Goal: Check status: Check status

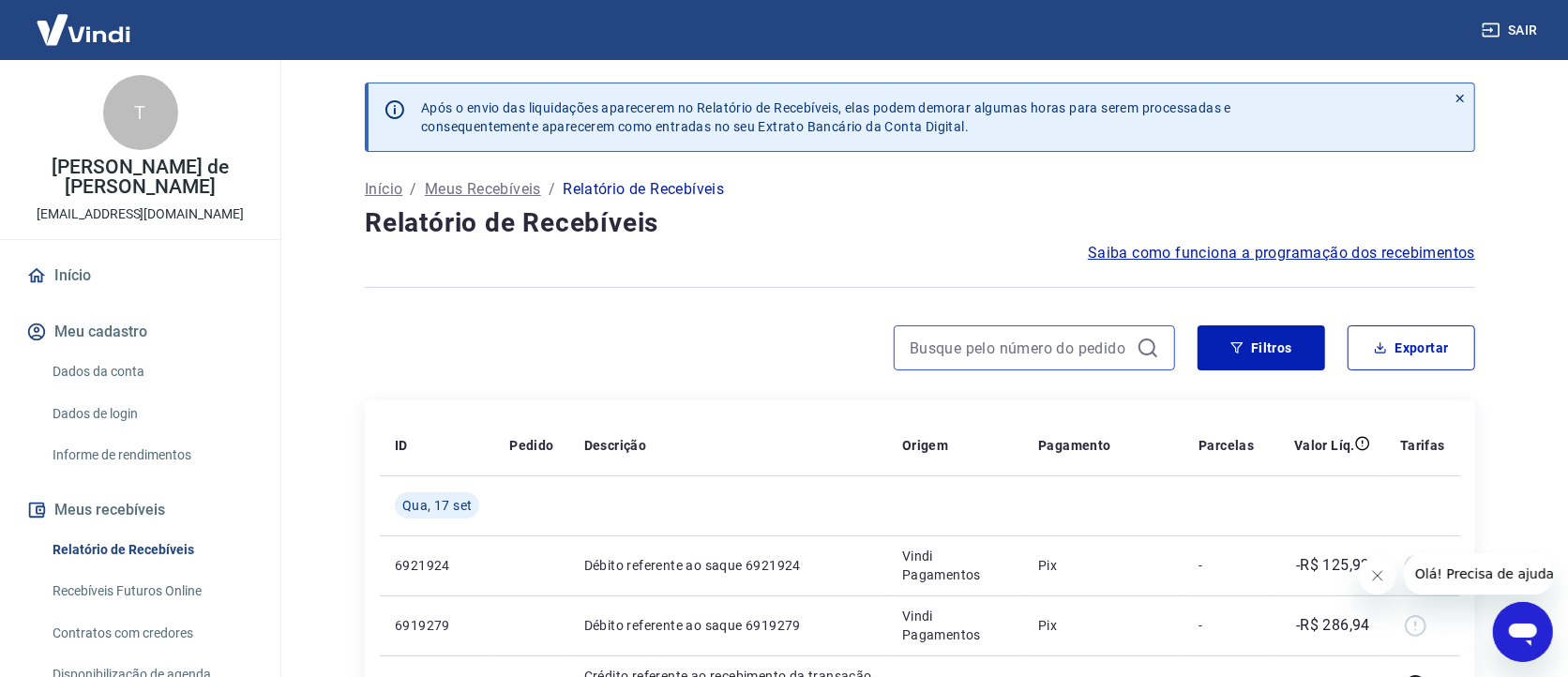
click at [1007, 339] on input at bounding box center [1019, 347] width 220 height 28
click at [1006, 339] on input "1153" at bounding box center [1019, 347] width 220 height 28
click at [1148, 347] on icon at bounding box center [1148, 347] width 23 height 23
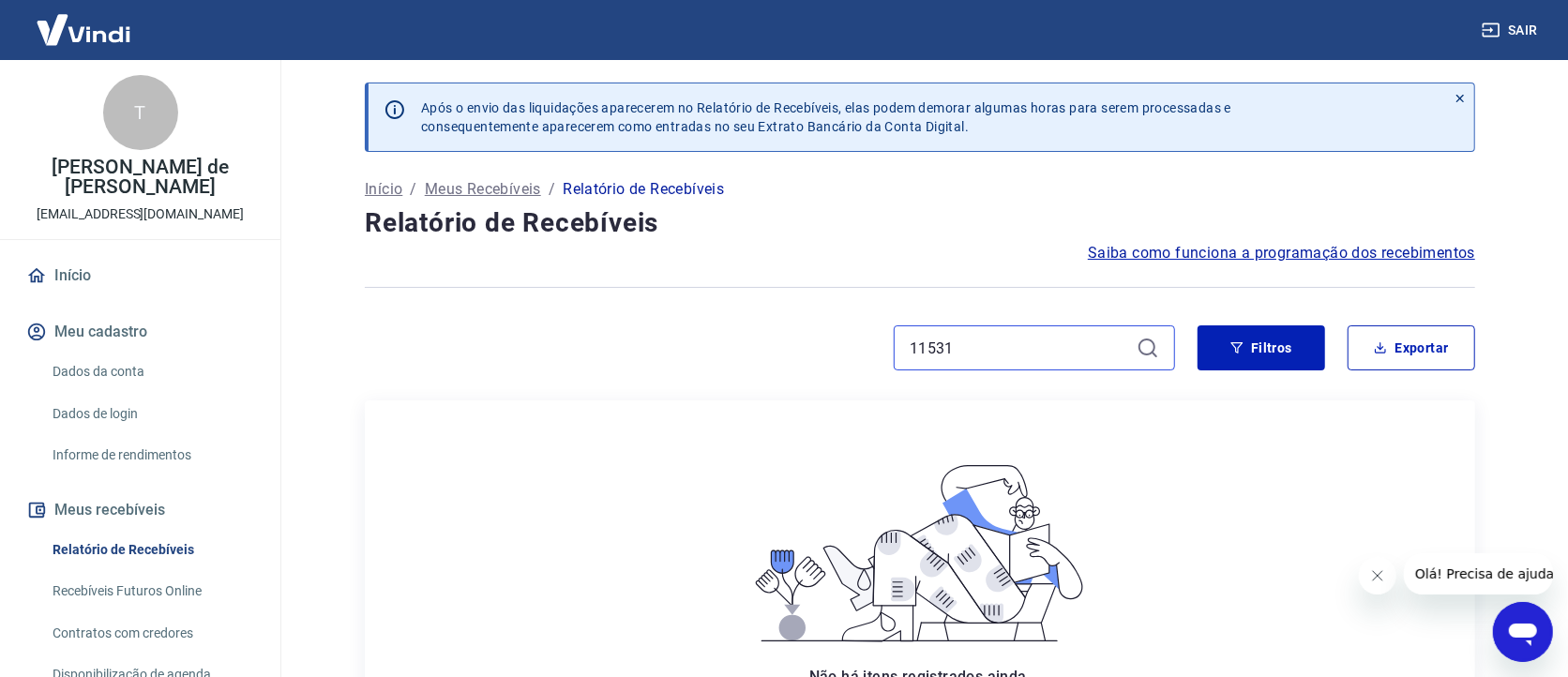
click at [991, 350] on input "11531" at bounding box center [1019, 347] width 220 height 28
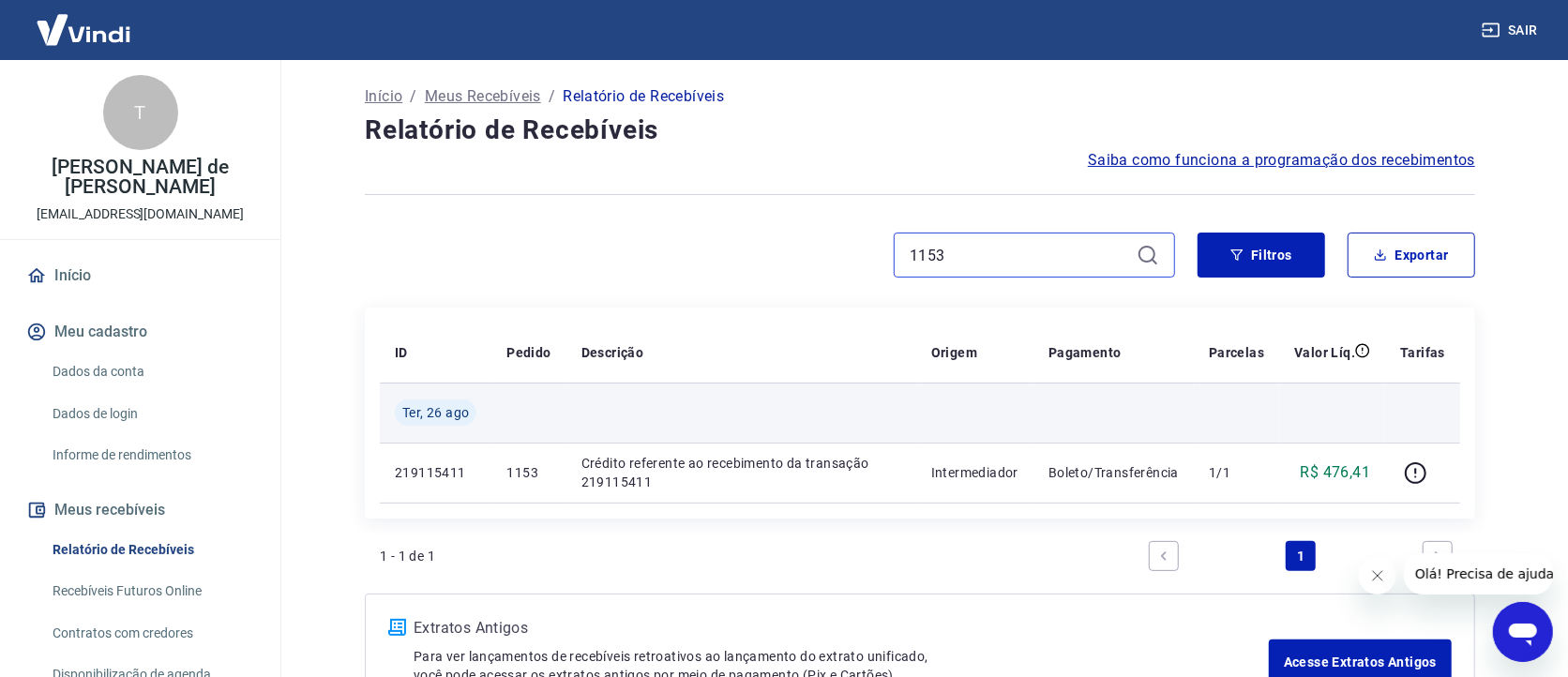
scroll to position [140, 0]
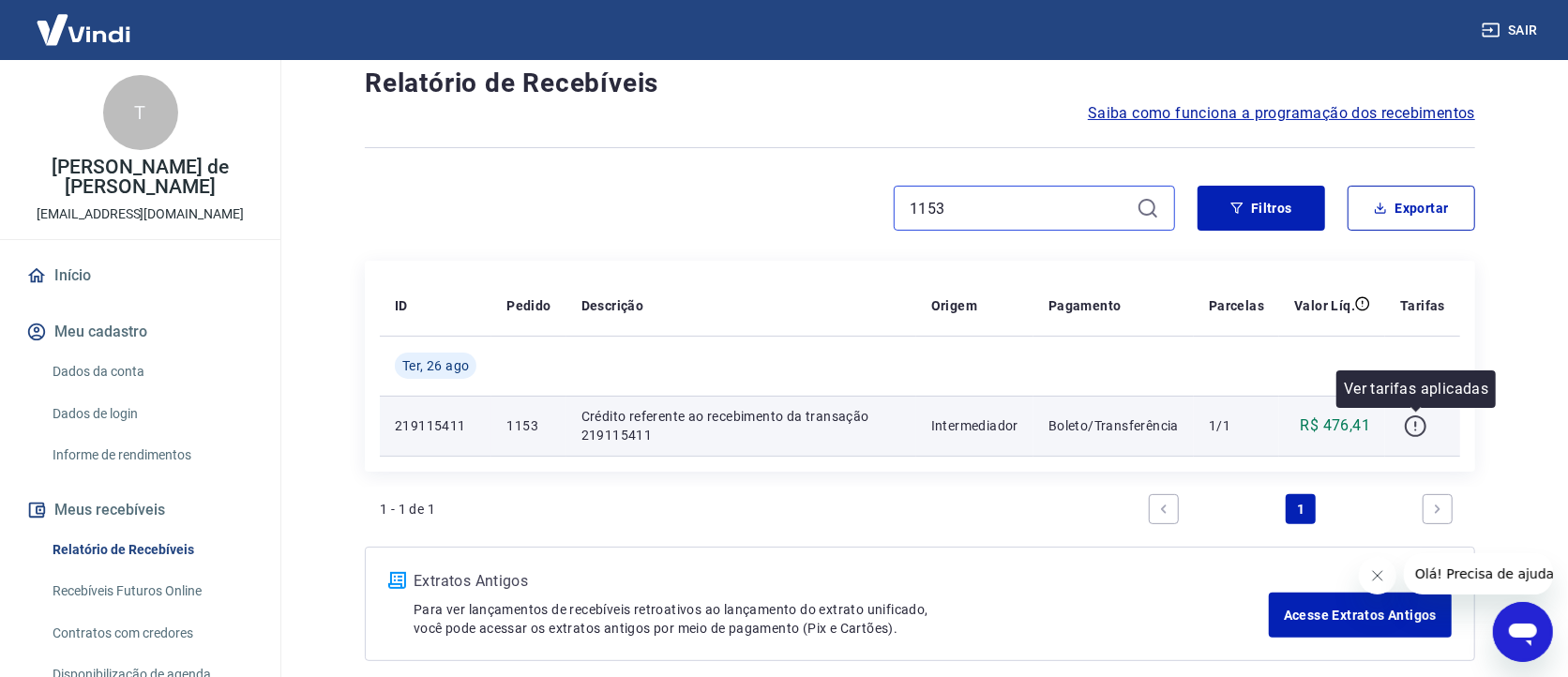
type input "1153"
click at [1419, 422] on icon "button" at bounding box center [1416, 427] width 24 height 24
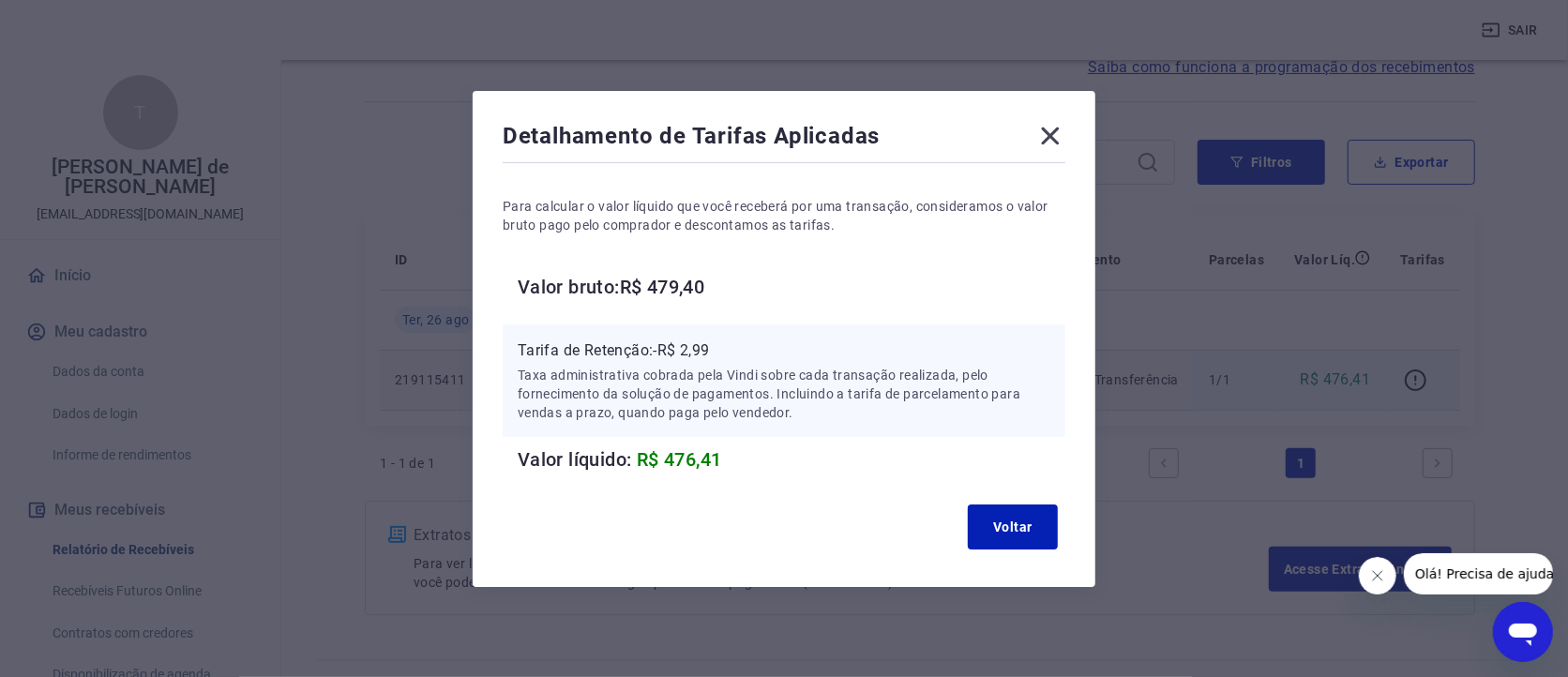
scroll to position [227, 0]
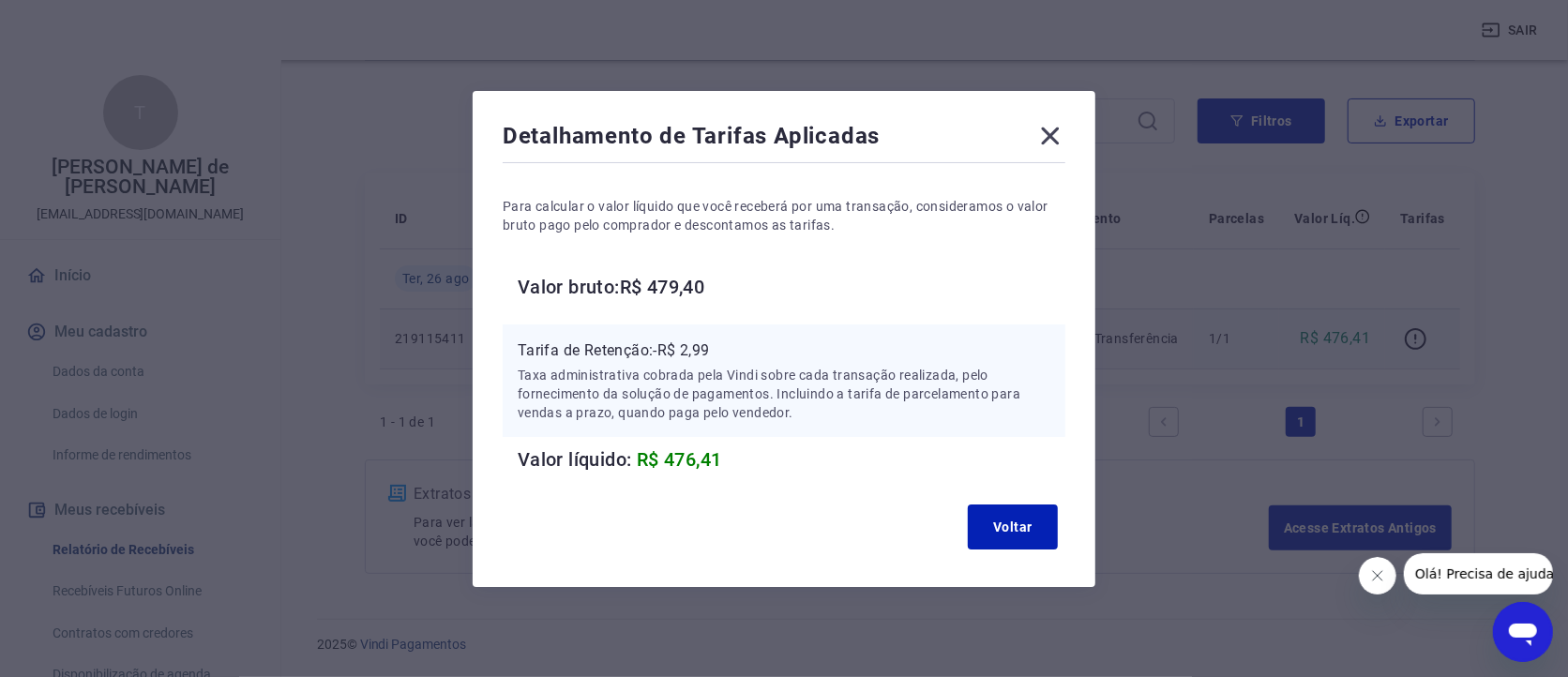
click at [1055, 131] on icon at bounding box center [1051, 136] width 18 height 18
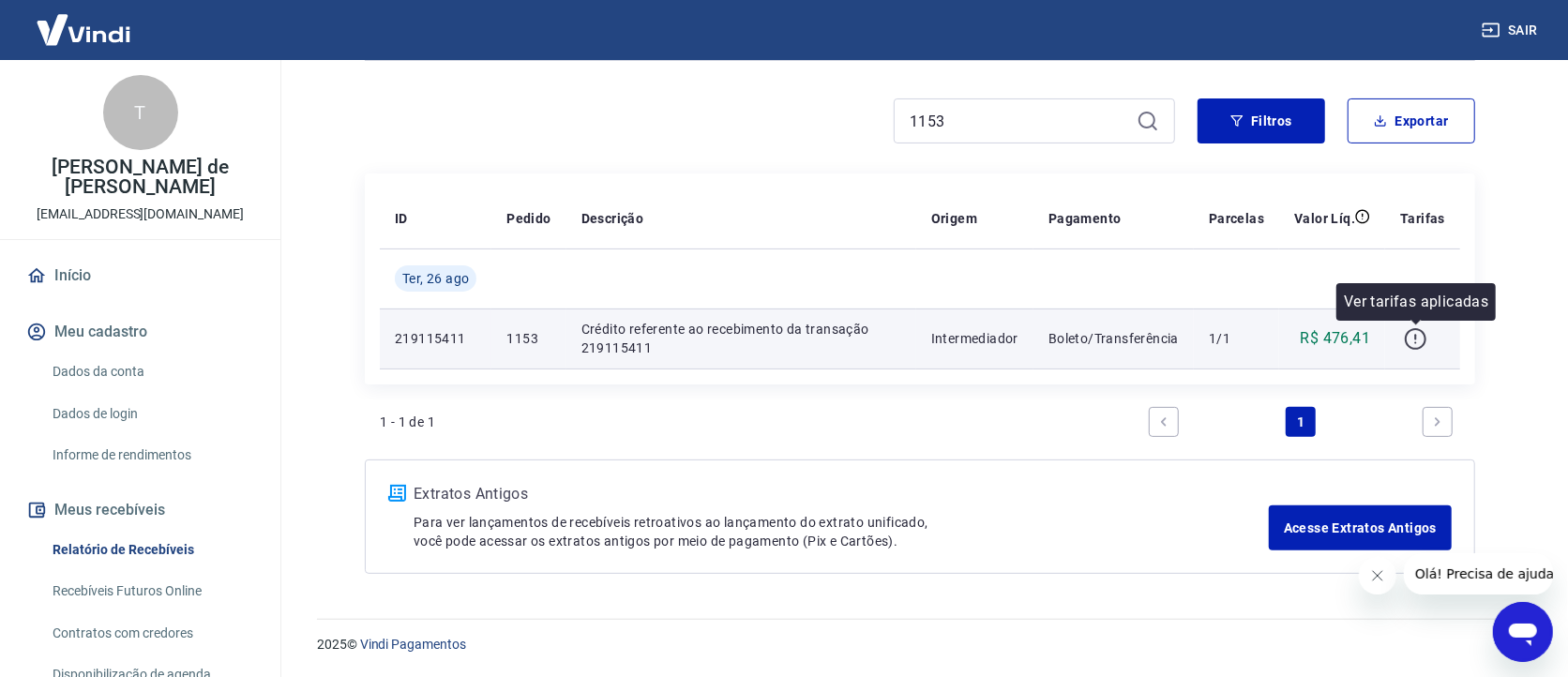
click at [1422, 336] on icon "button" at bounding box center [1416, 339] width 24 height 24
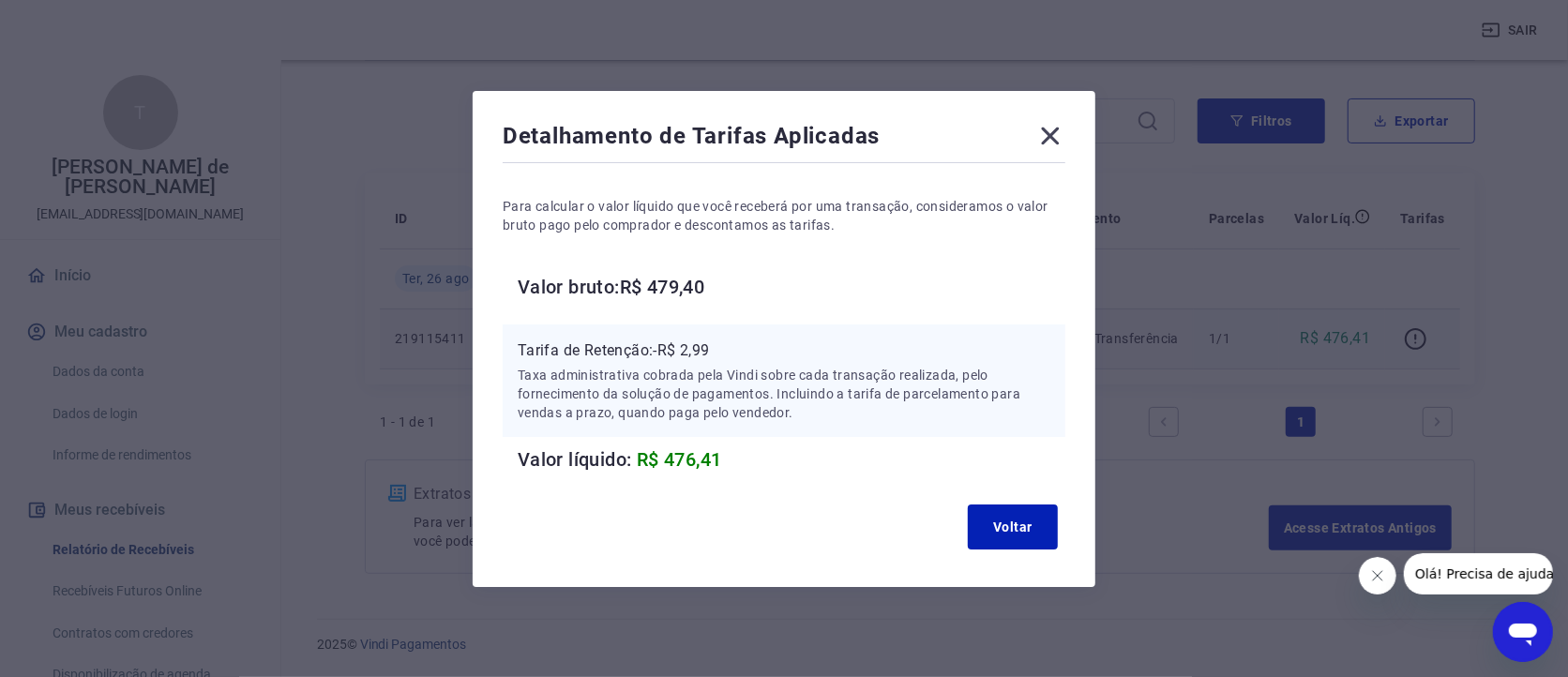
click at [1056, 135] on icon at bounding box center [1050, 136] width 30 height 30
